Goal: Find specific page/section: Find specific page/section

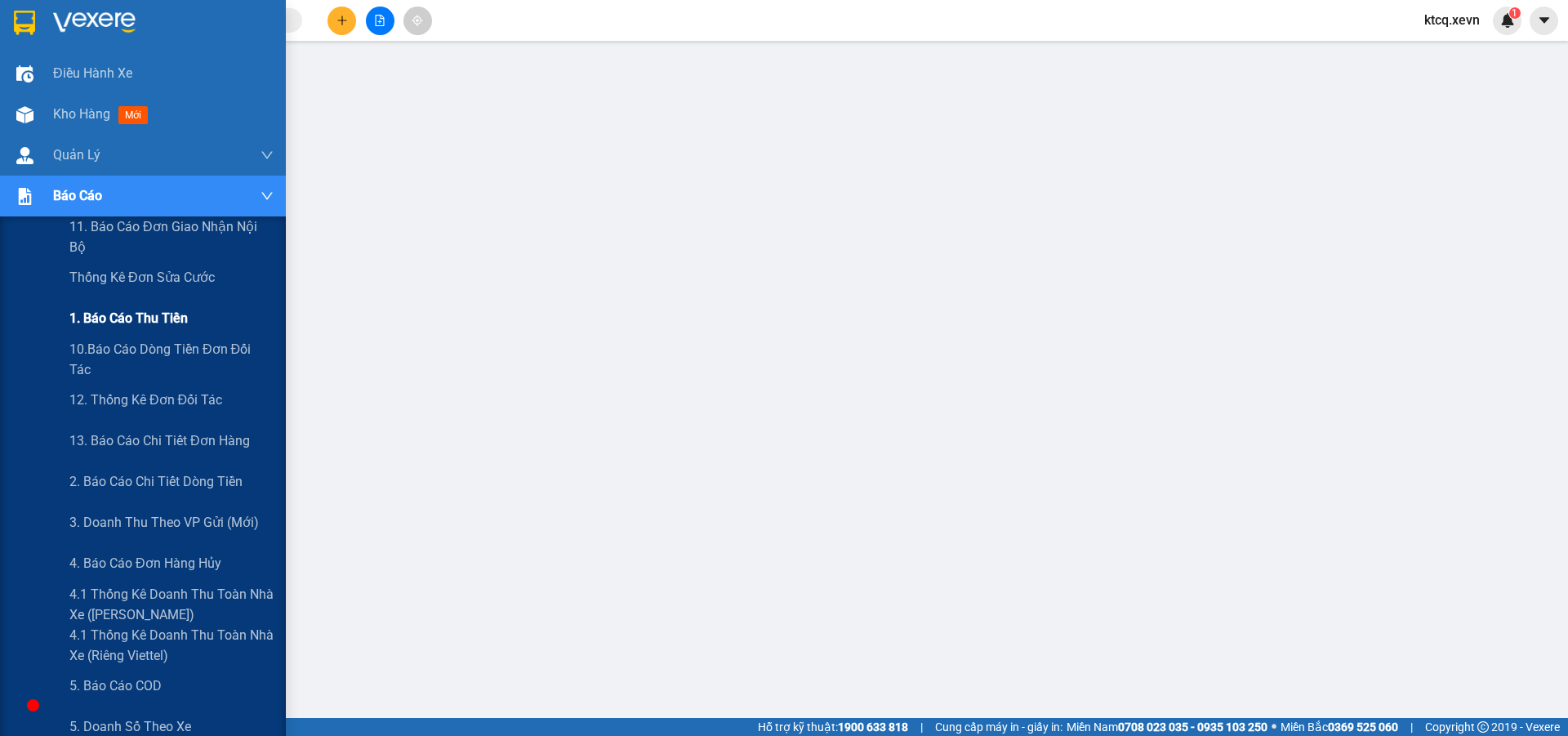
click at [160, 315] on span "1. Báo cáo thu tiền" at bounding box center [128, 319] width 118 height 21
click at [128, 395] on span "12. Thống kê đơn đối tác" at bounding box center [146, 400] width 154 height 21
